Goal: Transaction & Acquisition: Book appointment/travel/reservation

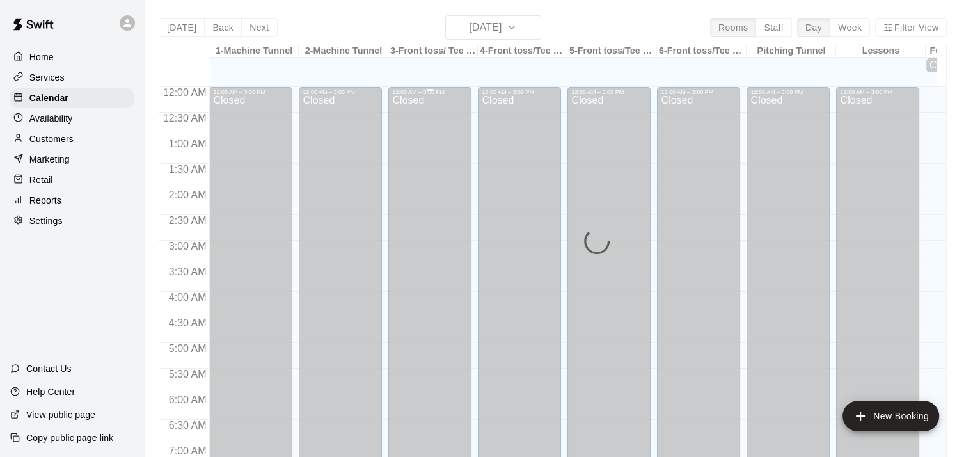
scroll to position [650, 0]
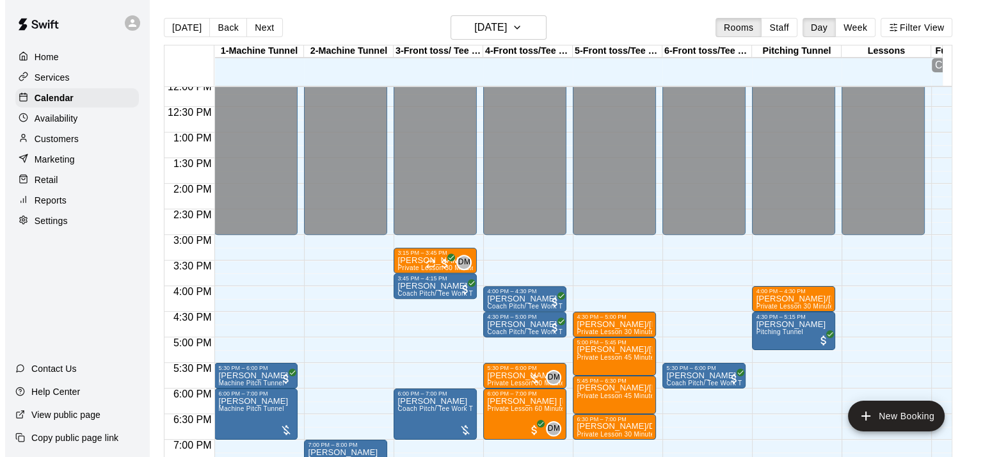
scroll to position [624, 0]
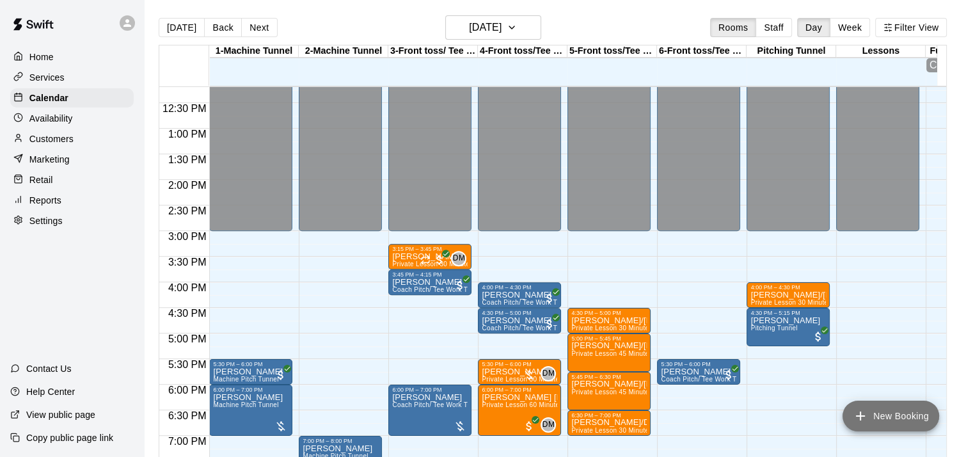
click at [873, 416] on button "New Booking" at bounding box center [890, 415] width 97 height 31
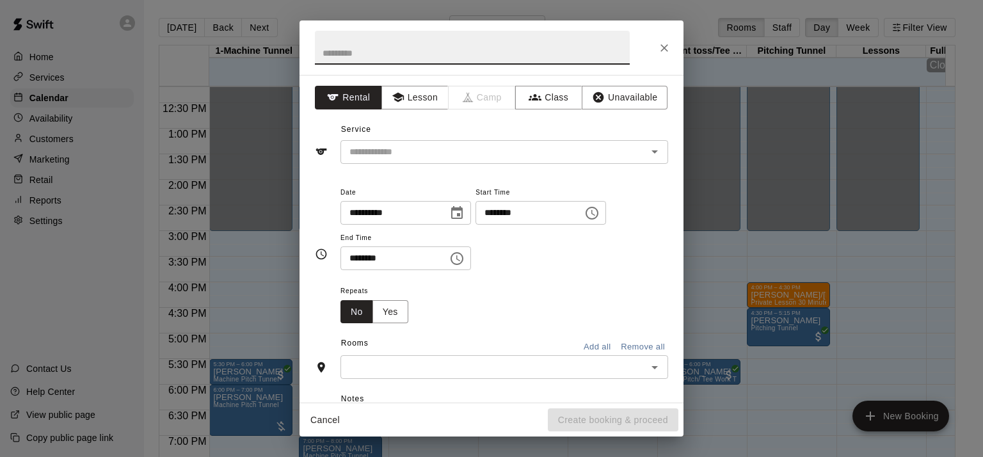
click at [338, 55] on input "text" at bounding box center [472, 48] width 315 height 34
type input "**********"
click at [420, 97] on button "Lesson" at bounding box center [414, 98] width 67 height 24
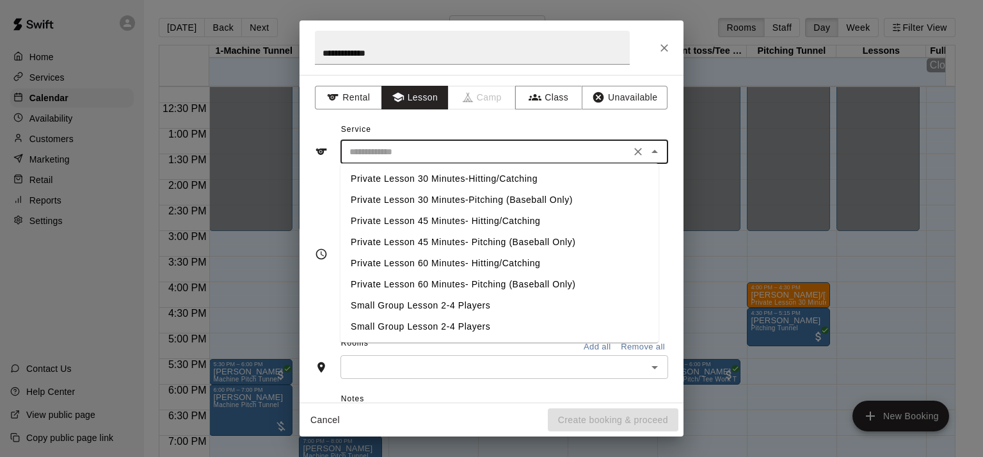
click at [400, 155] on input "text" at bounding box center [485, 152] width 282 height 16
click at [409, 199] on li "Private Lesson 30 Minutes-Pitching (Baseball Only)" at bounding box center [499, 199] width 318 height 21
type input "**********"
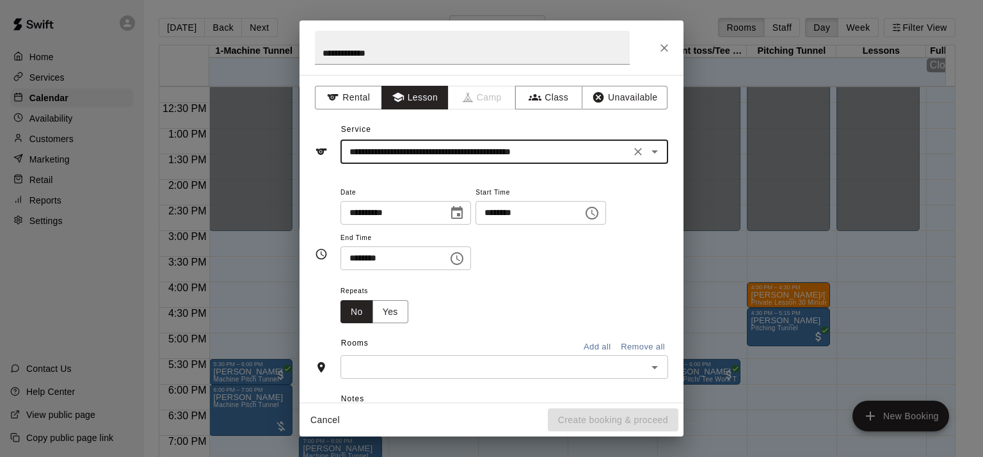
click at [599, 209] on icon "Choose time, selected time is 9:00 AM" at bounding box center [591, 212] width 15 height 15
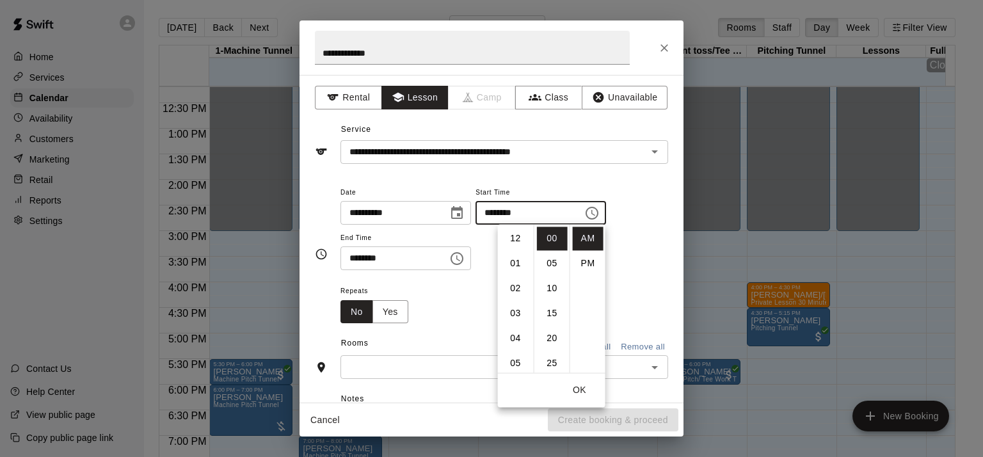
scroll to position [225, 0]
click at [583, 262] on li "PM" at bounding box center [588, 263] width 31 height 24
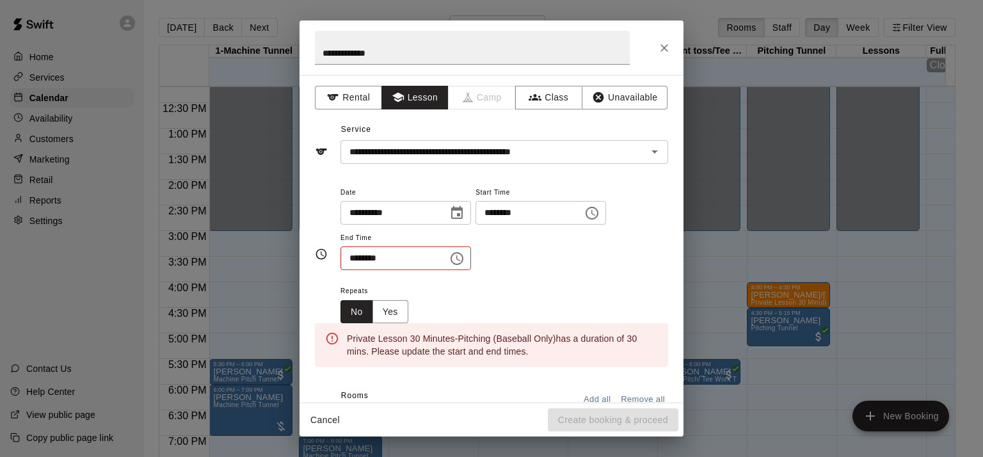
scroll to position [23, 0]
click at [595, 214] on icon "Choose time, selected time is 9:00 PM" at bounding box center [593, 213] width 4 height 6
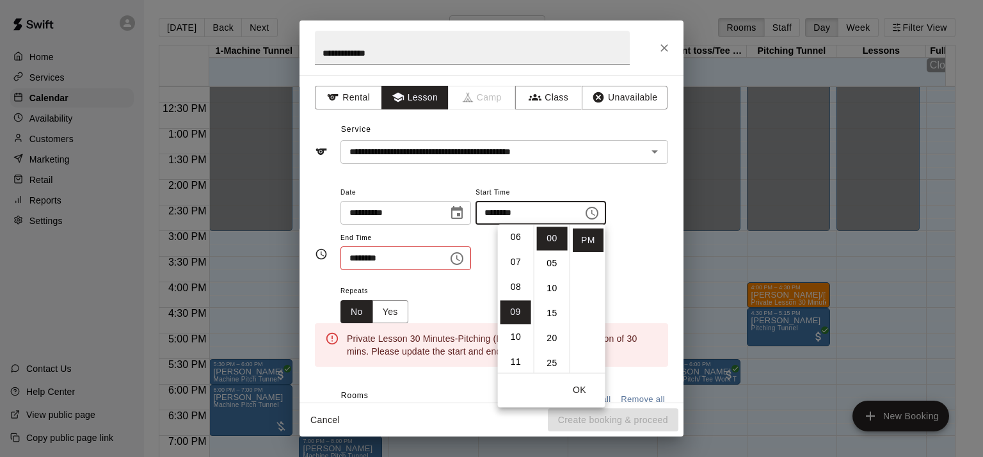
scroll to position [95, 0]
click at [517, 268] on li "05" at bounding box center [515, 269] width 31 height 24
click at [551, 317] on li "15" at bounding box center [552, 313] width 31 height 24
type input "********"
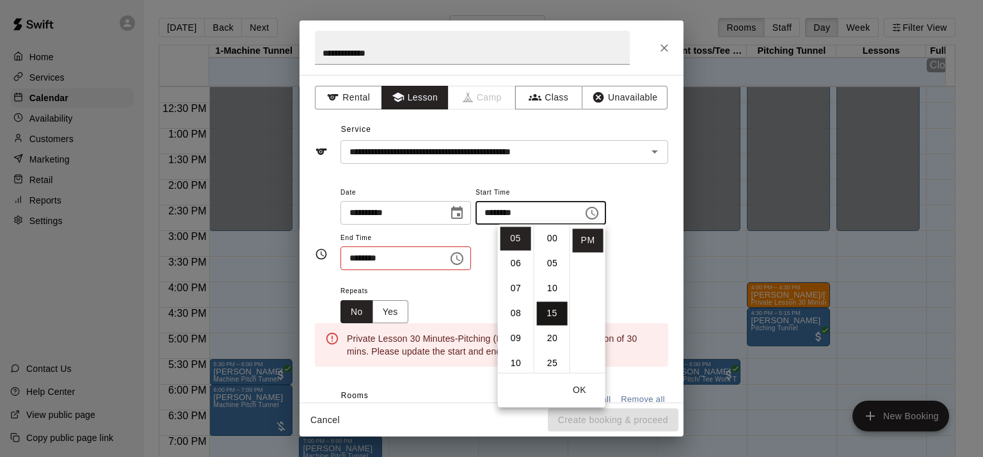
scroll to position [74, 0]
click at [463, 262] on div "******** ​" at bounding box center [405, 258] width 130 height 24
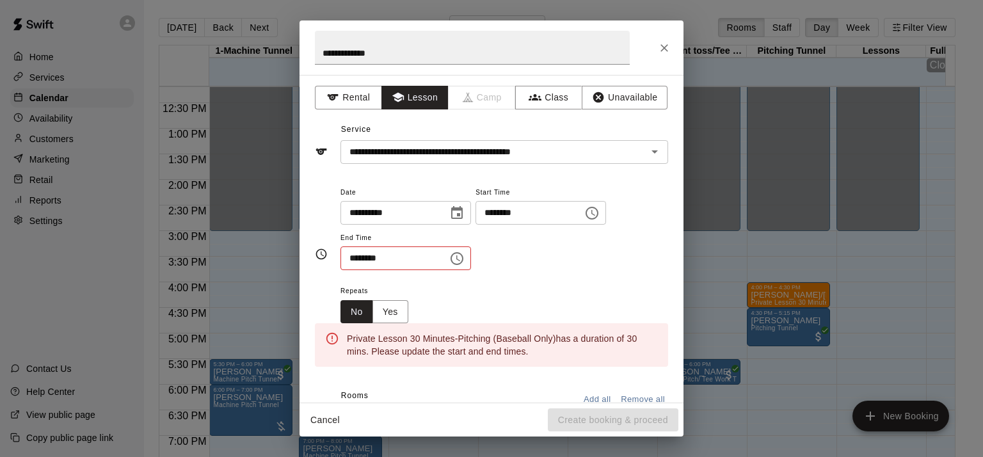
click at [464, 258] on icon "Choose time, selected time is 9:30 AM" at bounding box center [456, 258] width 15 height 15
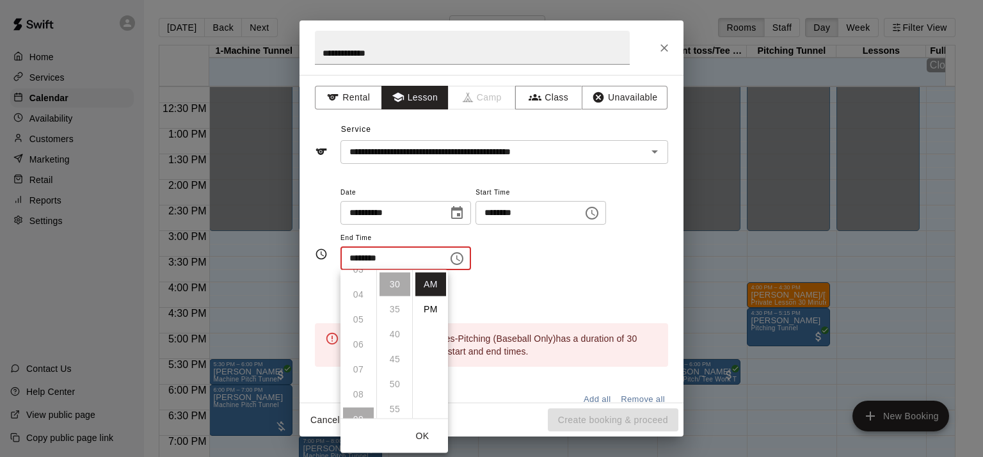
scroll to position [93, 0]
click at [425, 308] on li "PM" at bounding box center [430, 309] width 31 height 24
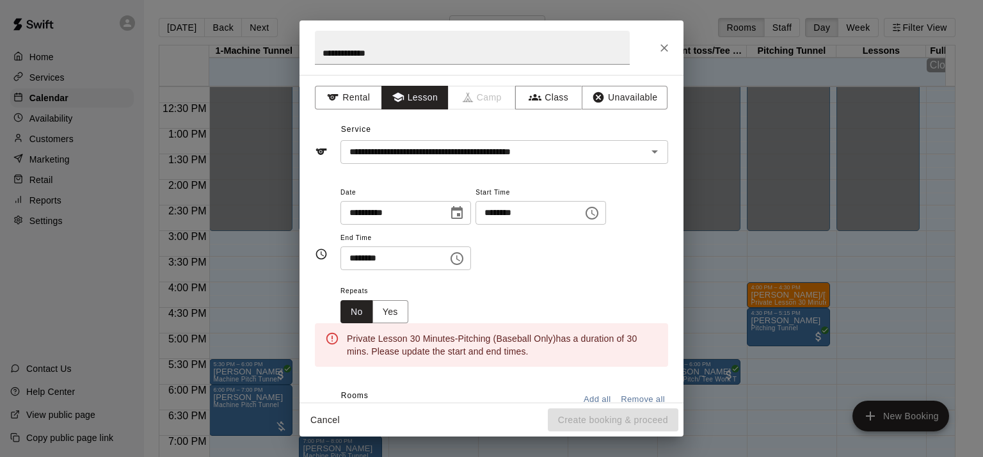
click at [399, 256] on input "********" at bounding box center [389, 258] width 99 height 24
click at [464, 258] on icon "Choose time, selected time is 9:30 PM" at bounding box center [456, 258] width 15 height 15
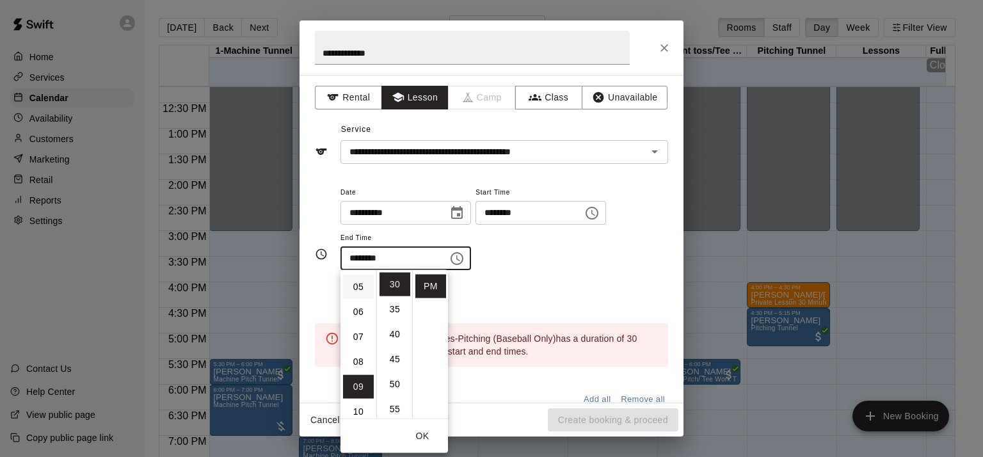
click at [356, 286] on li "05" at bounding box center [358, 287] width 31 height 24
click at [395, 362] on li "45" at bounding box center [394, 359] width 31 height 24
type input "********"
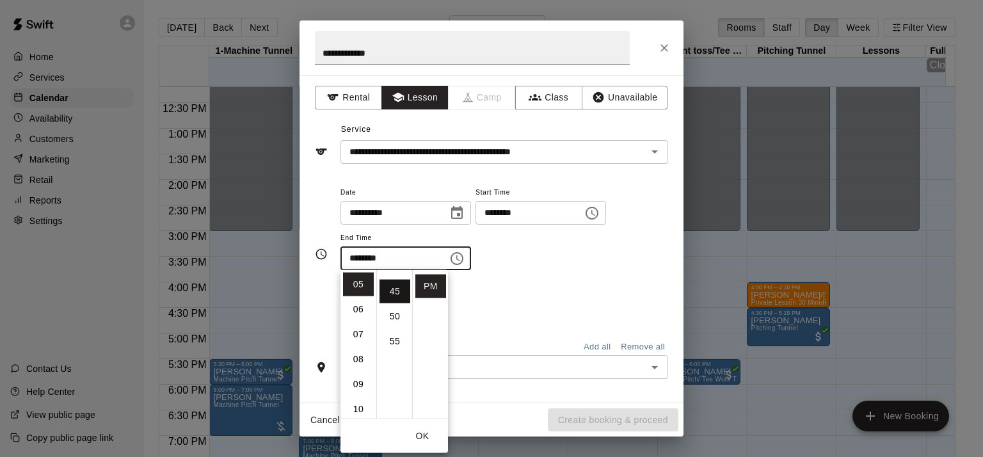
scroll to position [225, 0]
click at [538, 310] on div "Repeats No Yes" at bounding box center [504, 303] width 328 height 40
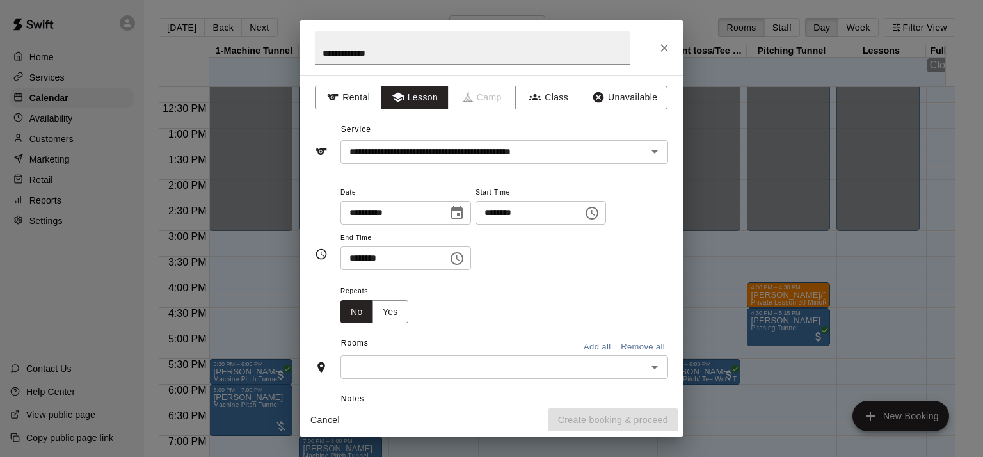
click at [505, 370] on input "text" at bounding box center [493, 367] width 299 height 16
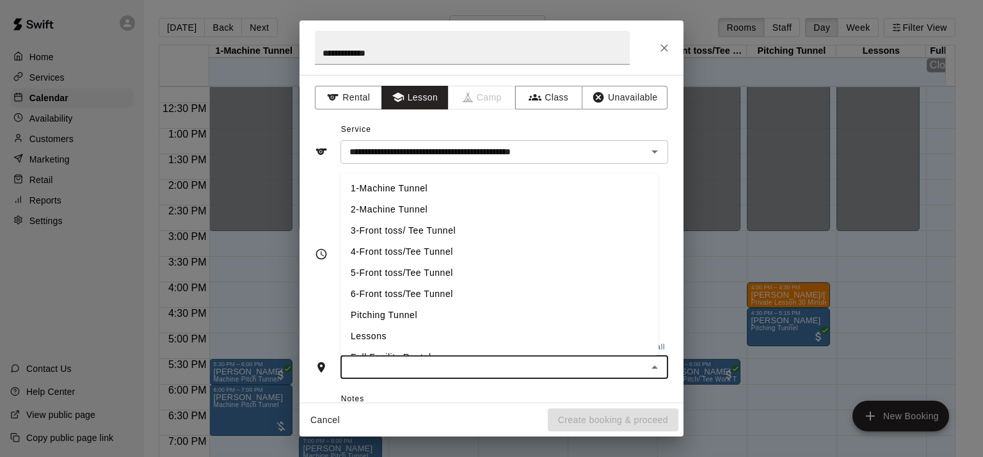
click at [532, 314] on li "Pitching Tunnel" at bounding box center [499, 314] width 318 height 21
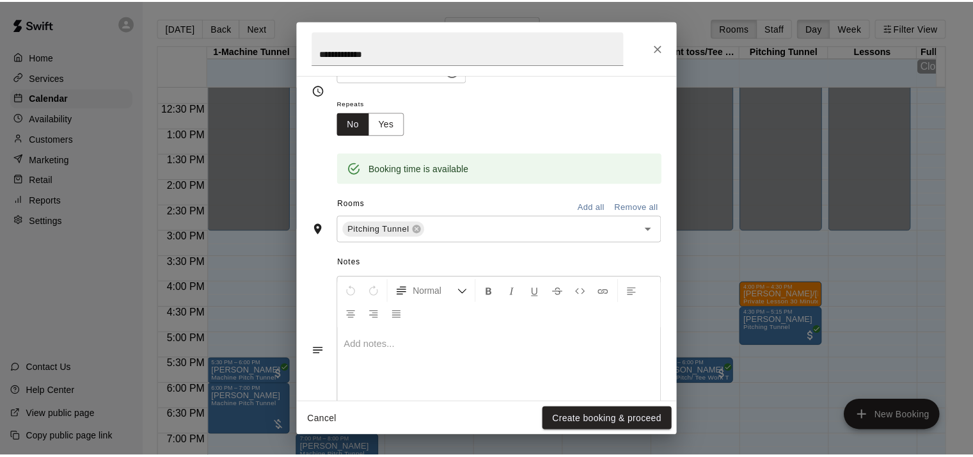
scroll to position [190, 0]
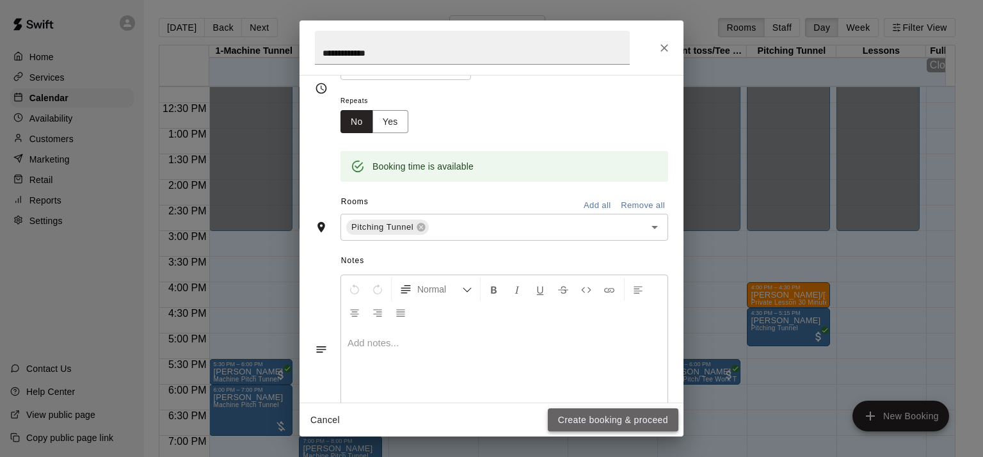
click at [606, 417] on button "Create booking & proceed" at bounding box center [613, 420] width 130 height 24
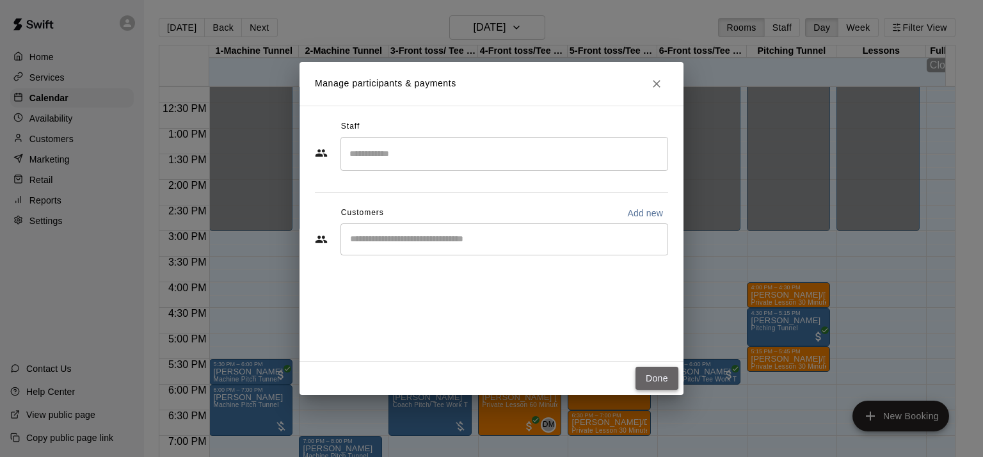
click at [642, 378] on button "Done" at bounding box center [656, 379] width 43 height 24
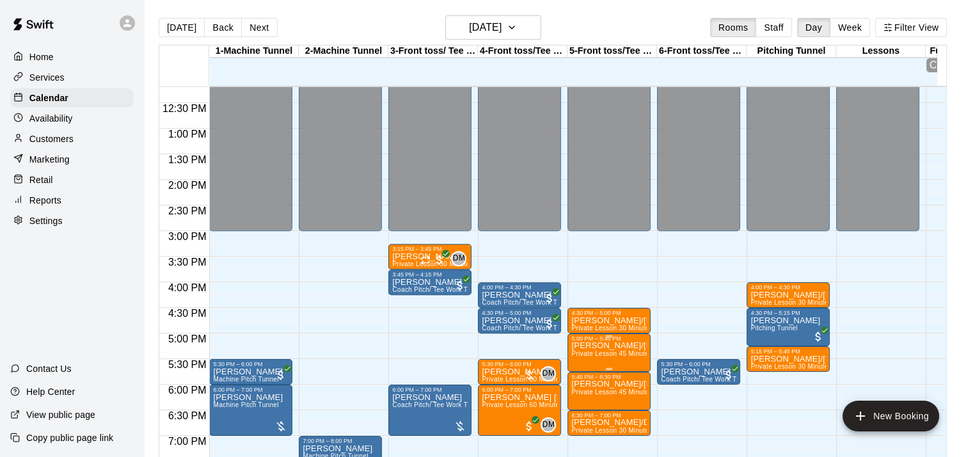
click at [609, 345] on p "[PERSON_NAME]/[PERSON_NAME]" at bounding box center [608, 345] width 75 height 0
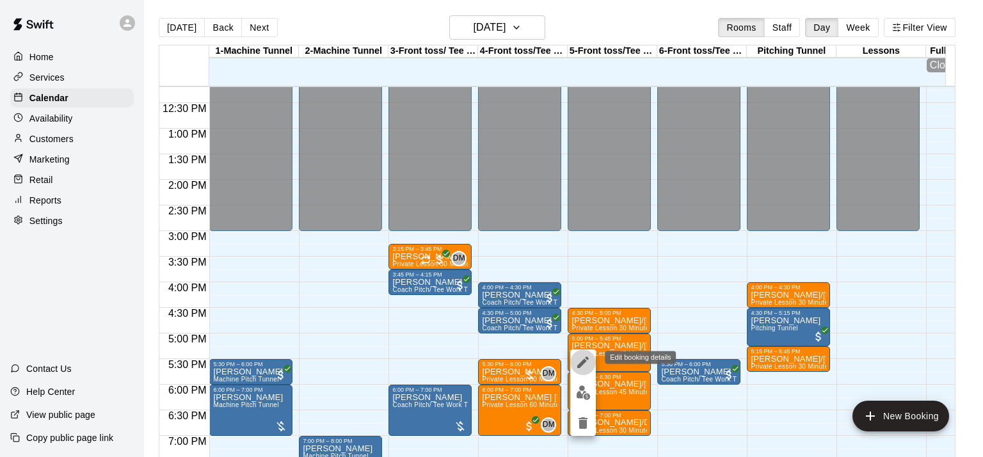
click at [581, 363] on icon "edit" at bounding box center [583, 362] width 12 height 12
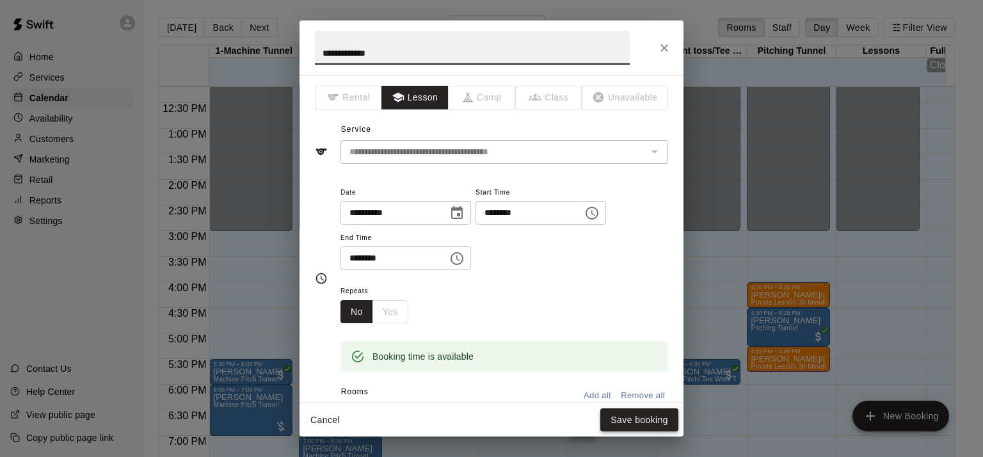
type input "**********"
click at [627, 425] on button "Save booking" at bounding box center [639, 420] width 78 height 24
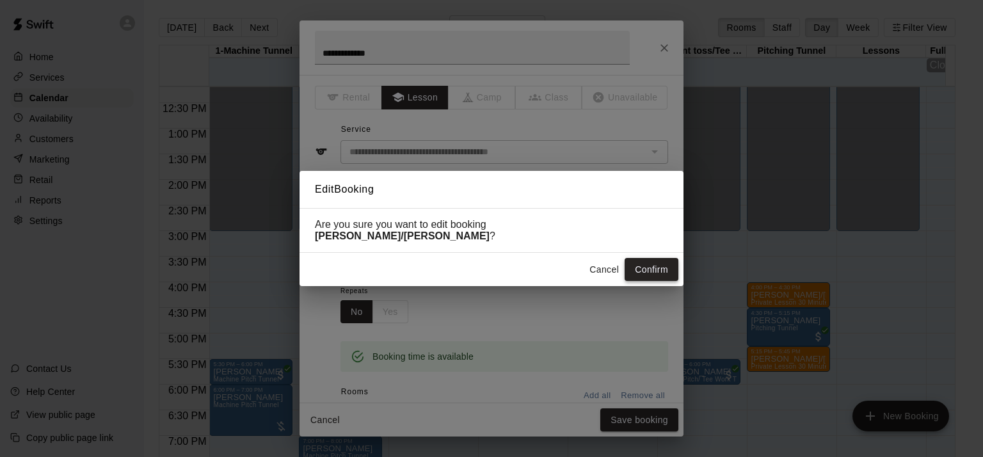
click at [652, 265] on button "Confirm" at bounding box center [651, 270] width 54 height 24
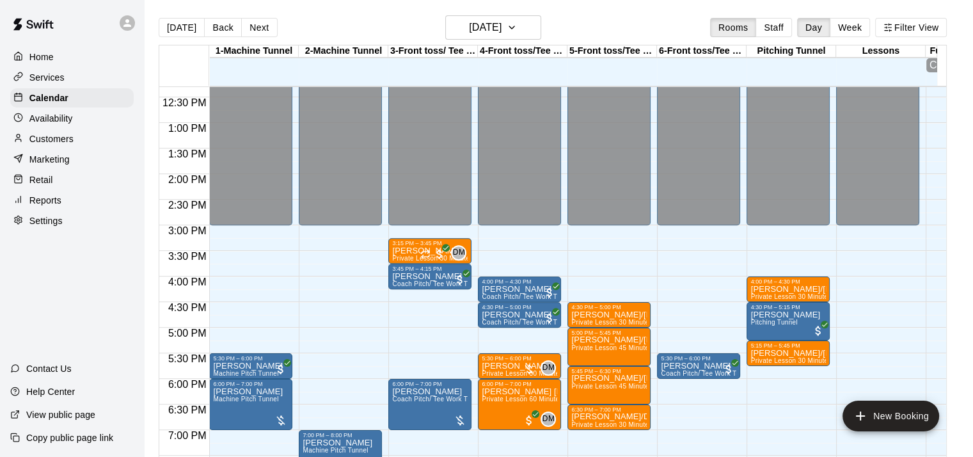
scroll to position [656, 0]
